Goal: Task Accomplishment & Management: Manage account settings

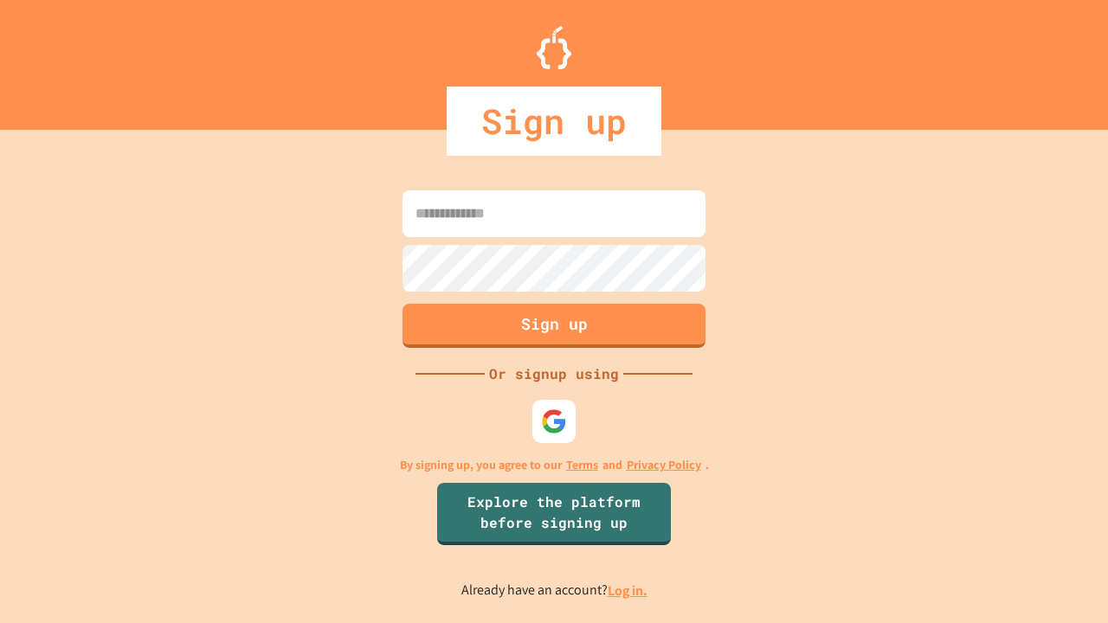
click at [629, 590] on link "Log in." at bounding box center [628, 591] width 40 height 18
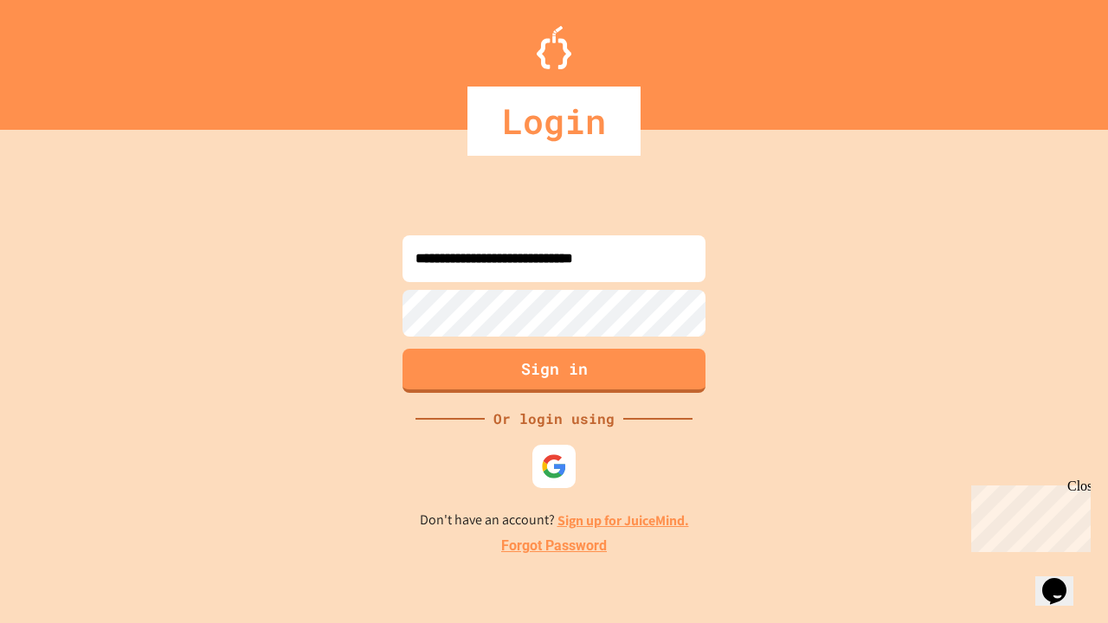
type input "**********"
